Goal: Transaction & Acquisition: Purchase product/service

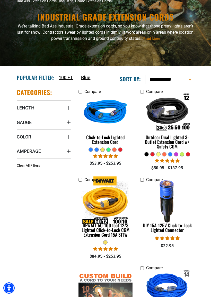
scroll to position [38, 0]
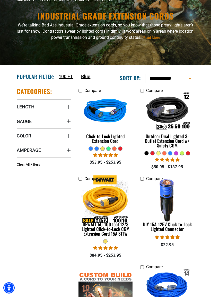
click at [25, 121] on span "Gauge" at bounding box center [24, 122] width 15 height 6
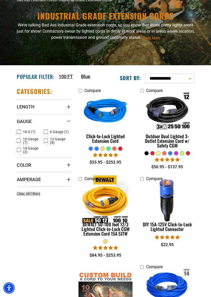
click at [48, 142] on icon at bounding box center [46, 141] width 4 height 7
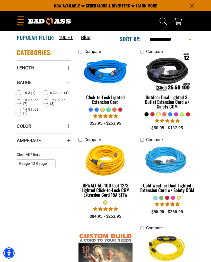
scroll to position [65, 0]
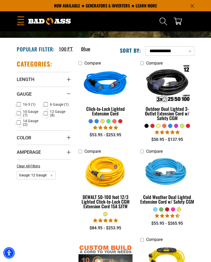
click at [90, 113] on div "Click-to-Lock Lighted Extension Cord" at bounding box center [105, 111] width 54 height 9
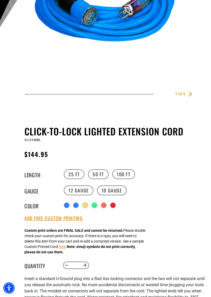
scroll to position [141, 0]
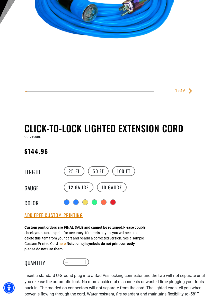
click at [71, 174] on label "25 FT" at bounding box center [74, 172] width 21 height 10
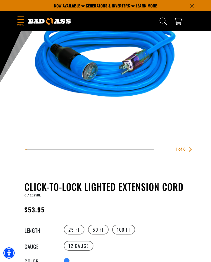
scroll to position [82, 0]
